Goal: Information Seeking & Learning: Learn about a topic

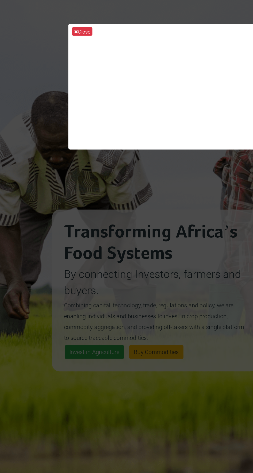
click at [55, 68] on div "Close" at bounding box center [126, 236] width 253 height 473
click at [54, 79] on icon at bounding box center [54, 77] width 3 height 4
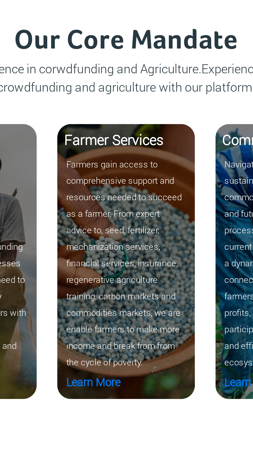
scroll to position [861, 0]
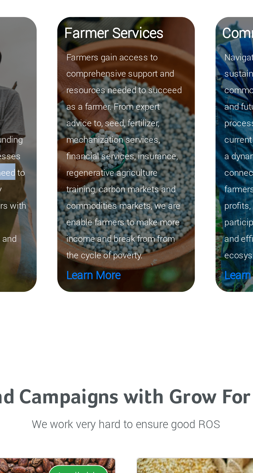
click at [117, 218] on div "Our Core Mandate Choose Excellence in corwdfunding and Agriculture.Experience t…" at bounding box center [126, 132] width 253 height 171
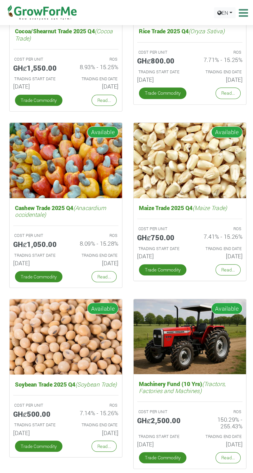
scroll to position [1131, 0]
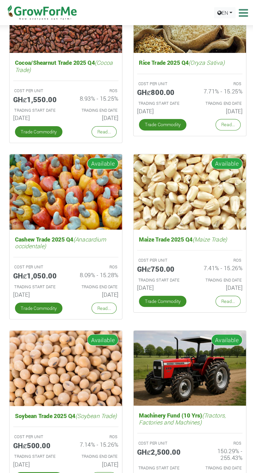
click at [44, 113] on img at bounding box center [82, 138] width 81 height 54
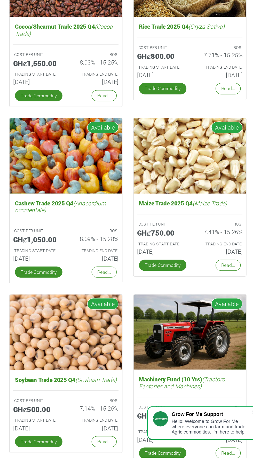
scroll to position [1013, 0]
